Goal: Information Seeking & Learning: Learn about a topic

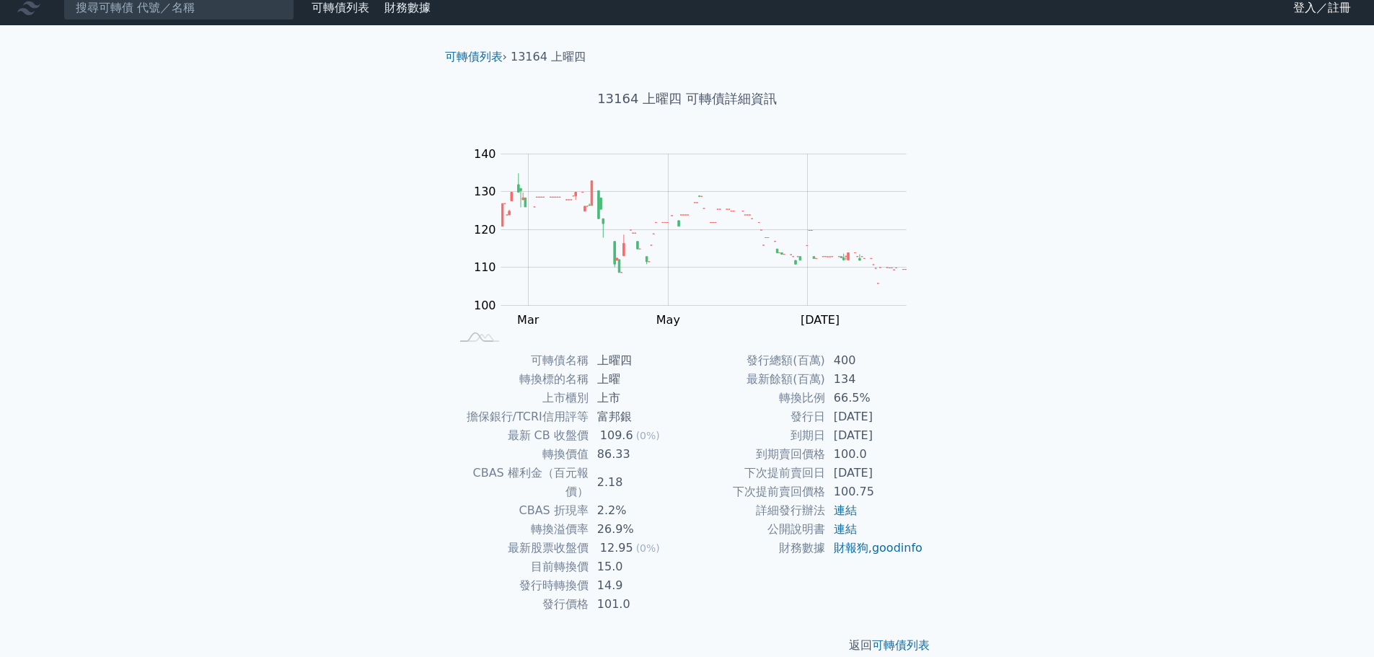
scroll to position [11, 0]
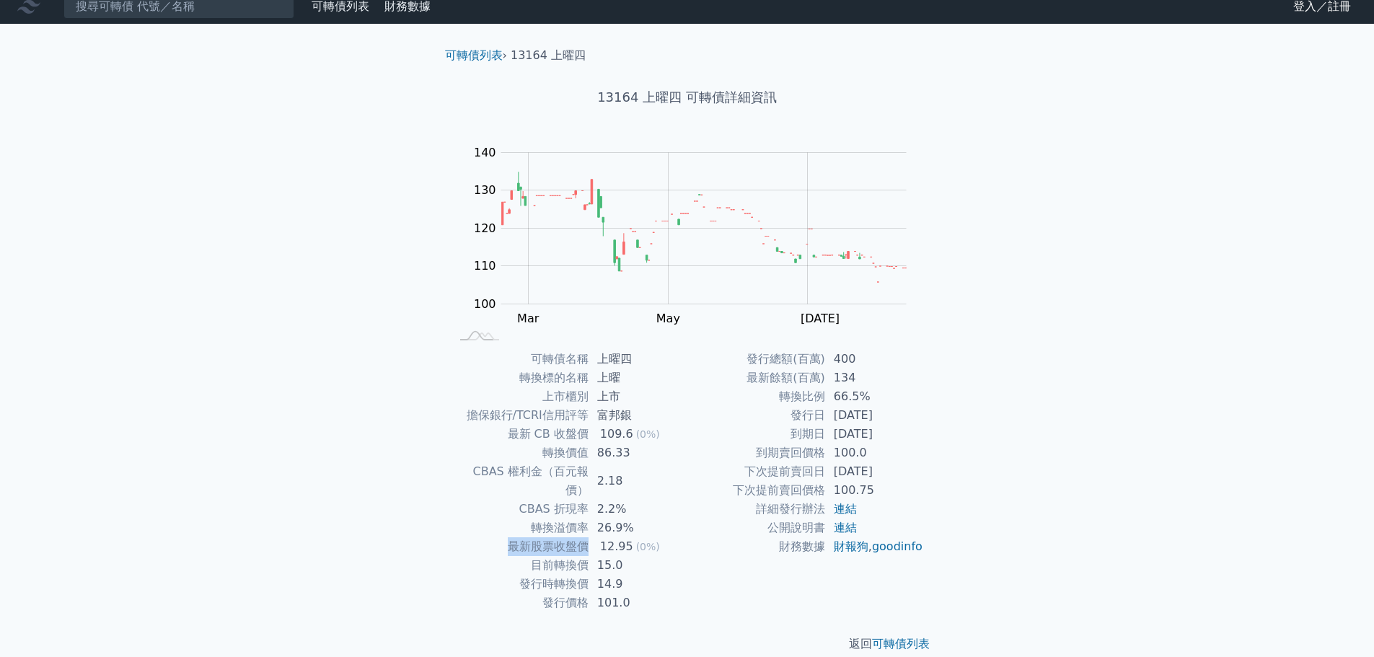
drag, startPoint x: 505, startPoint y: 527, endPoint x: 599, endPoint y: 527, distance: 94.5
click at [599, 537] on tr "最新股票收盤價 12.95 (0%)" at bounding box center [569, 546] width 237 height 19
drag, startPoint x: 532, startPoint y: 547, endPoint x: 622, endPoint y: 548, distance: 90.2
click at [622, 556] on tr "目前轉換價 15.0" at bounding box center [569, 565] width 237 height 19
drag, startPoint x: 522, startPoint y: 566, endPoint x: 630, endPoint y: 569, distance: 108.2
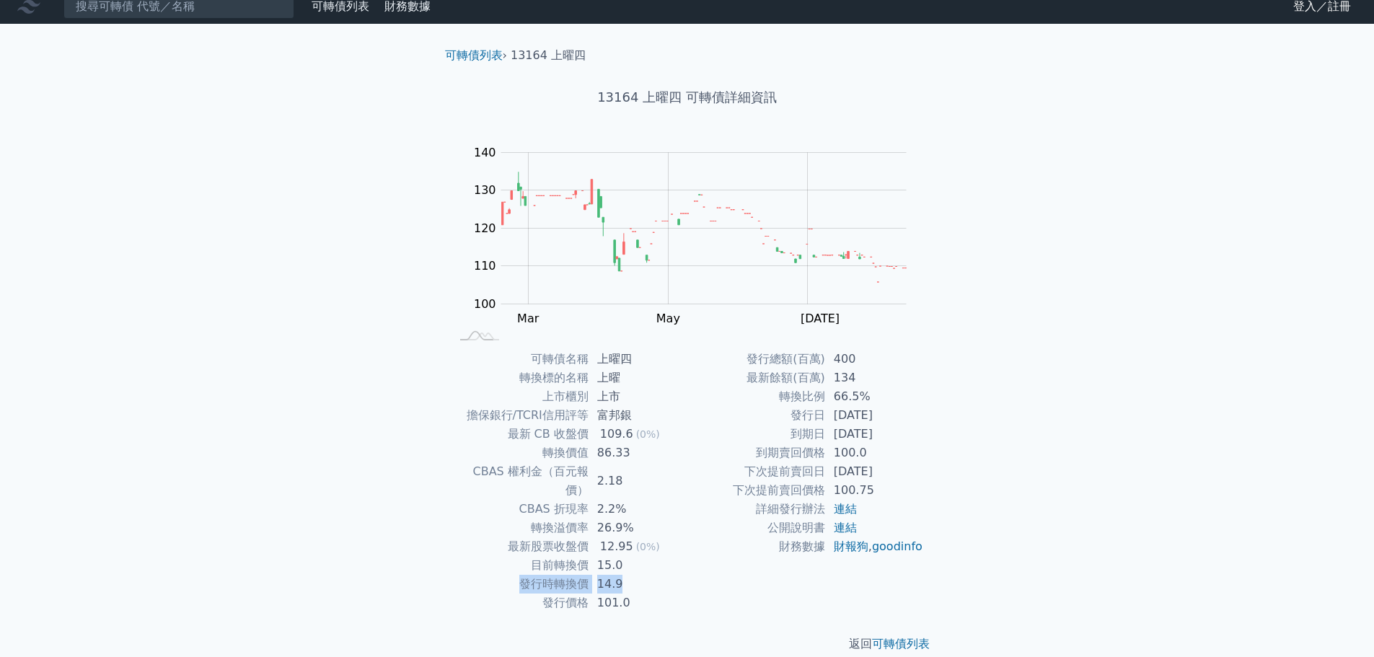
click at [630, 575] on tr "發行時轉換價 14.9" at bounding box center [569, 584] width 237 height 19
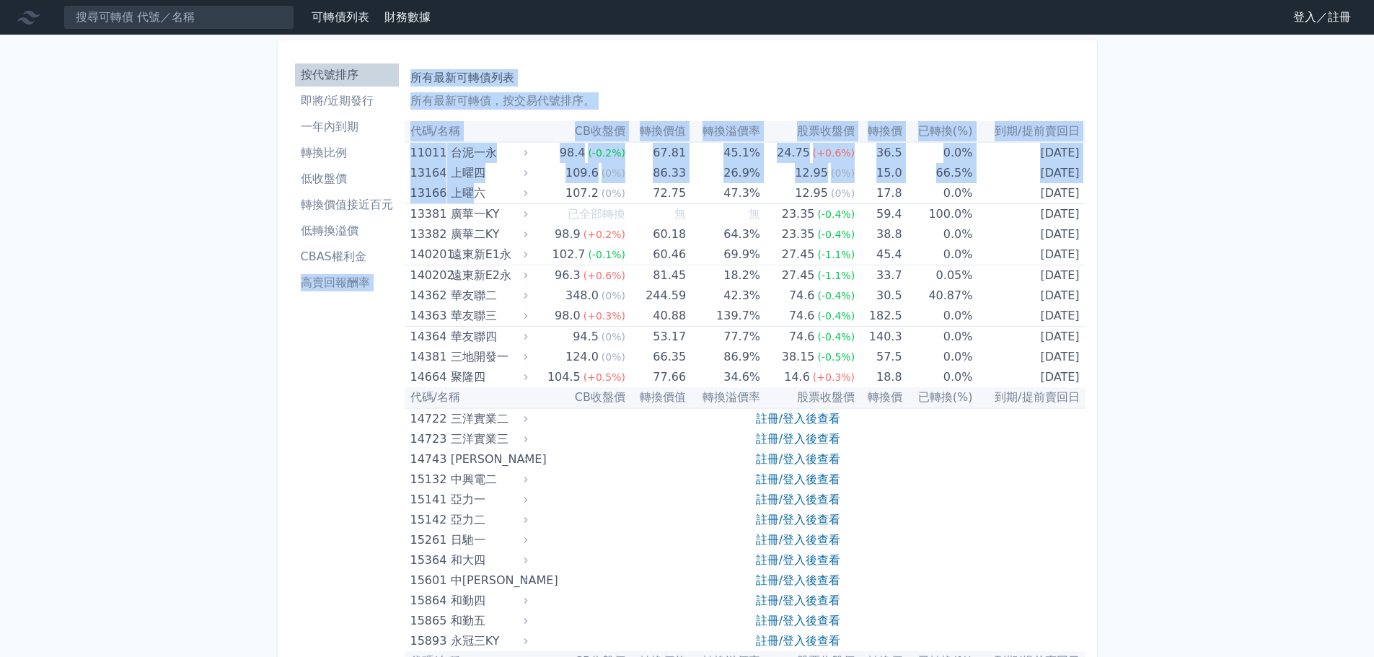
drag, startPoint x: 475, startPoint y: 192, endPoint x: 160, endPoint y: 372, distance: 363.2
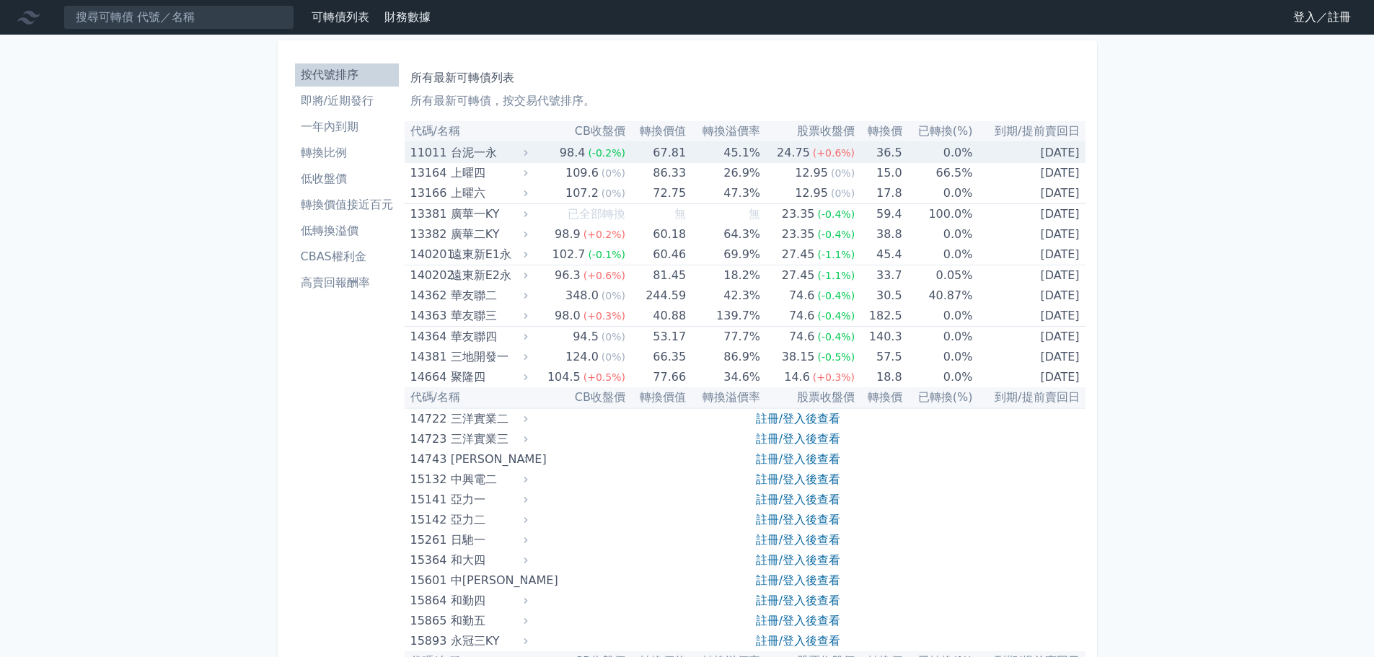
drag, startPoint x: 467, startPoint y: 148, endPoint x: 189, endPoint y: 230, distance: 290.3
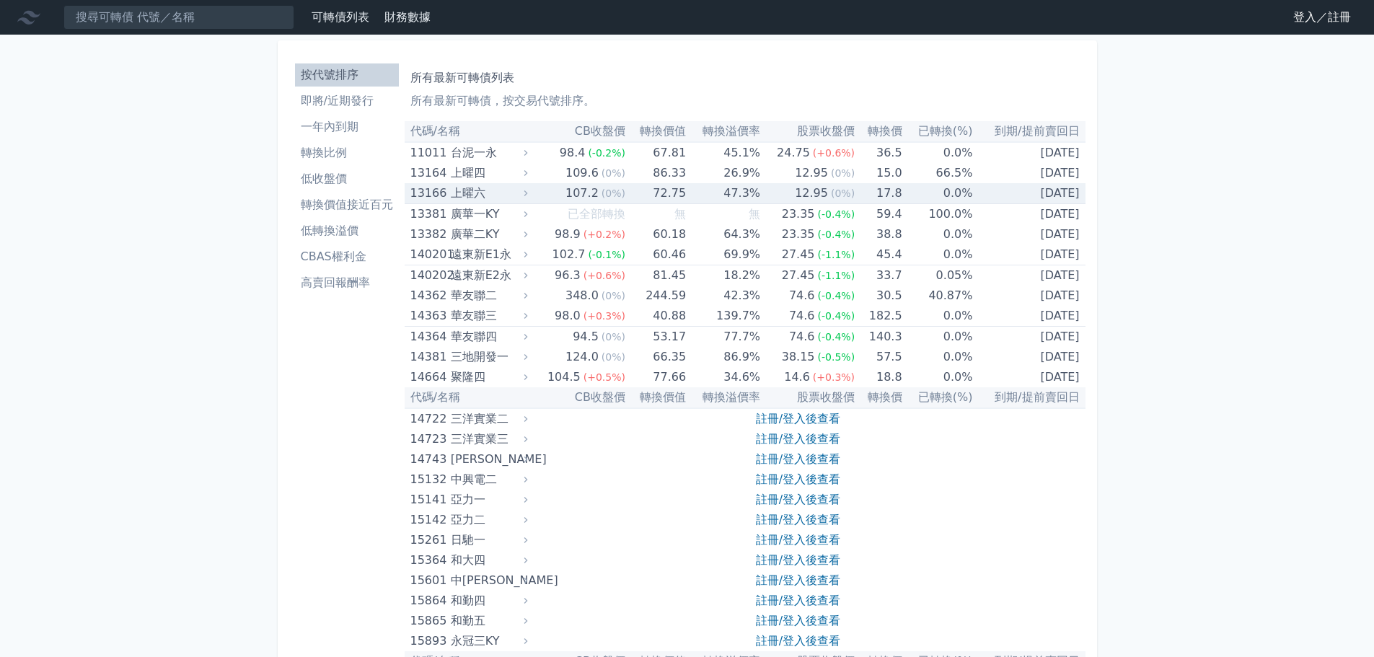
click at [472, 193] on div "上曜六" at bounding box center [488, 193] width 74 height 20
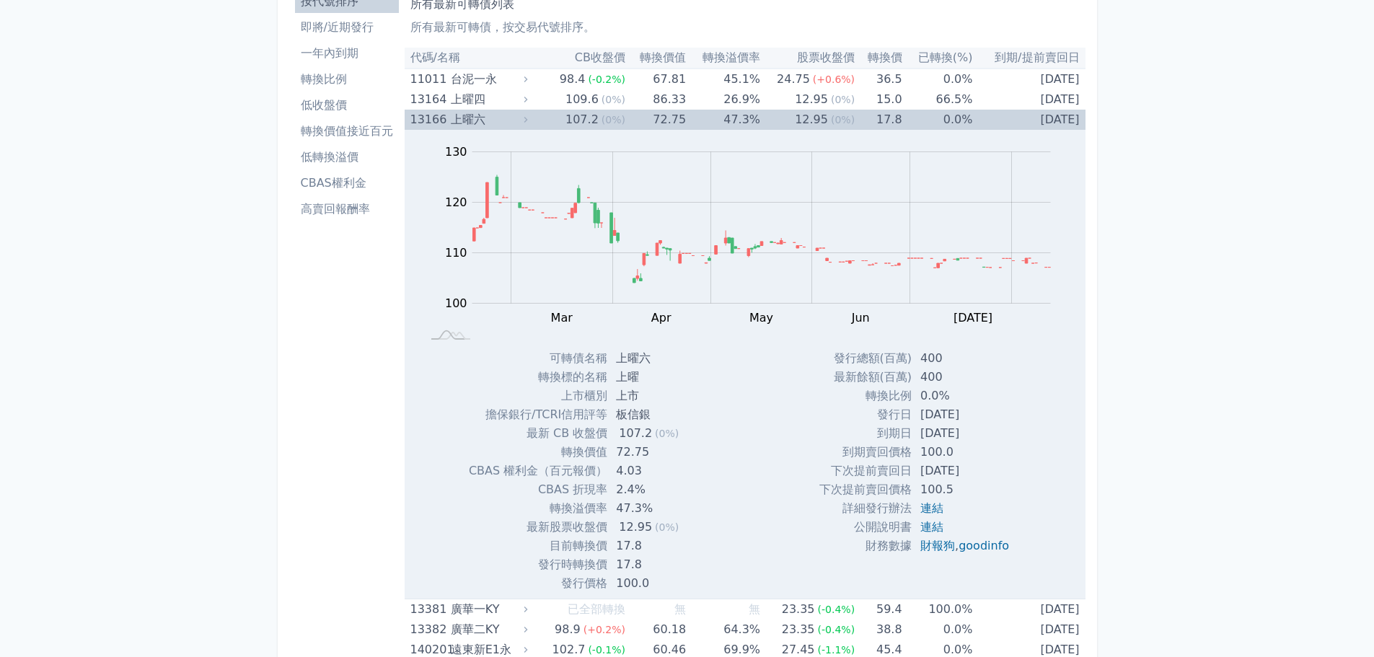
scroll to position [144, 0]
